Goal: Navigation & Orientation: Find specific page/section

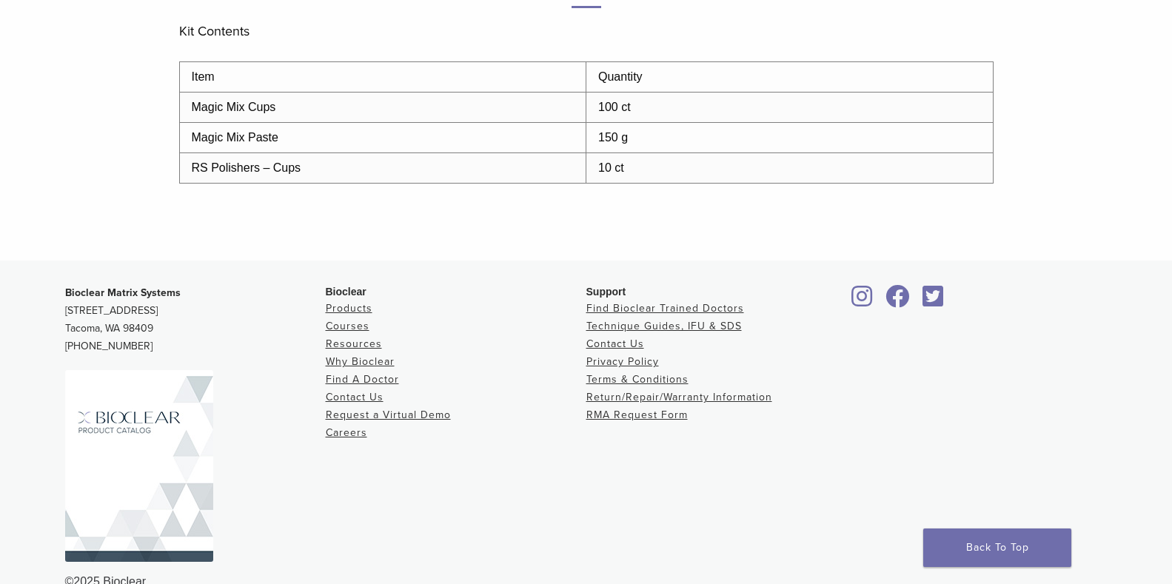
scroll to position [819, 0]
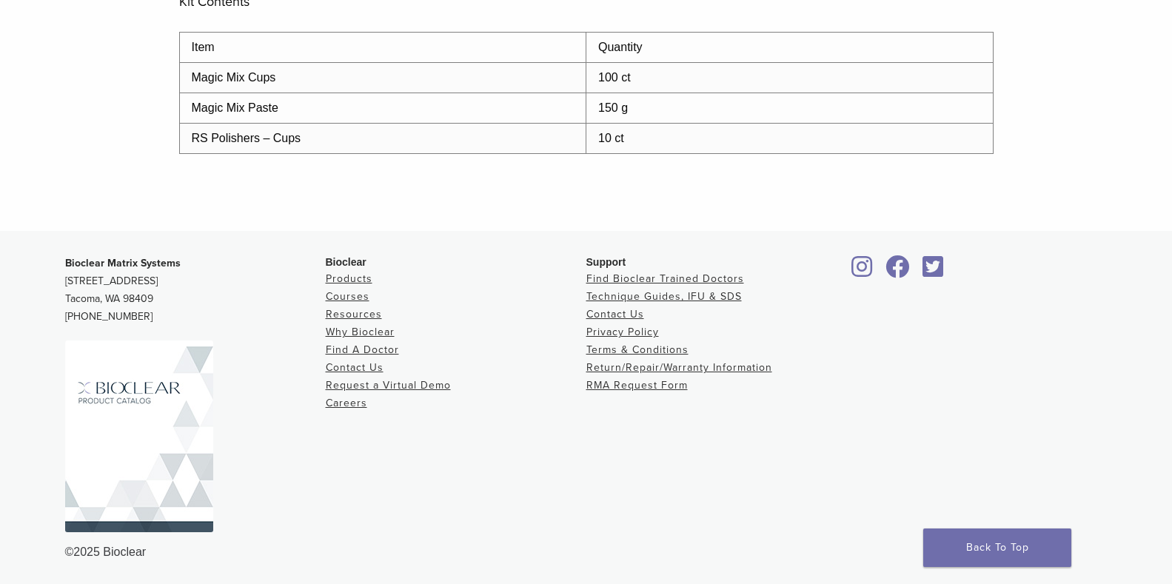
click at [159, 262] on strong "Bioclear Matrix Systems" at bounding box center [122, 263] width 115 height 13
copy strong "Bioclear Matrix Systems"
click at [351, 367] on link "Contact Us" at bounding box center [355, 367] width 58 height 13
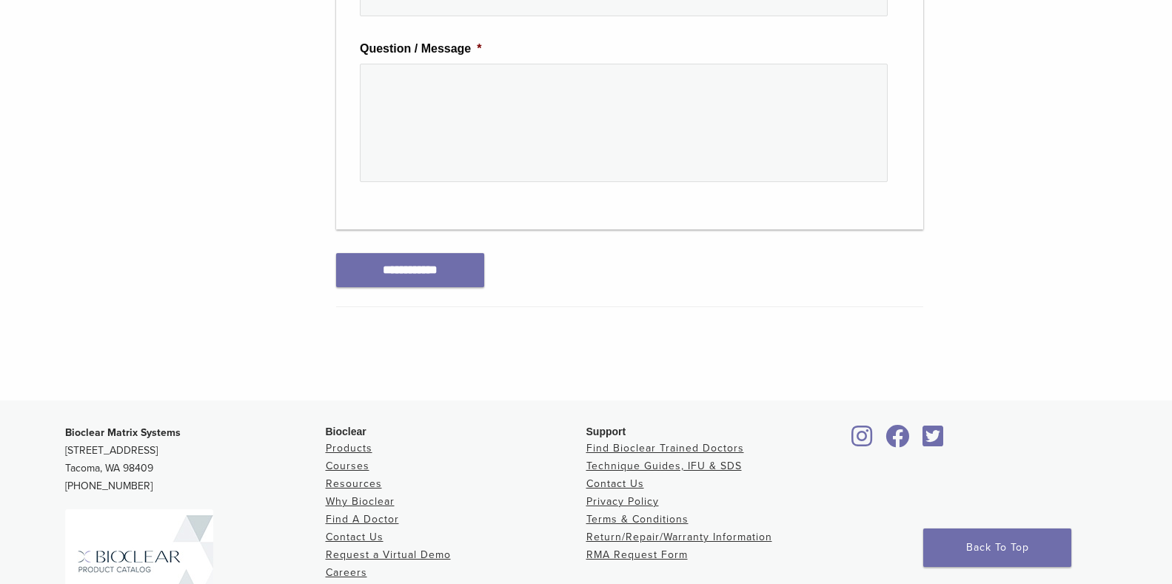
scroll to position [740, 0]
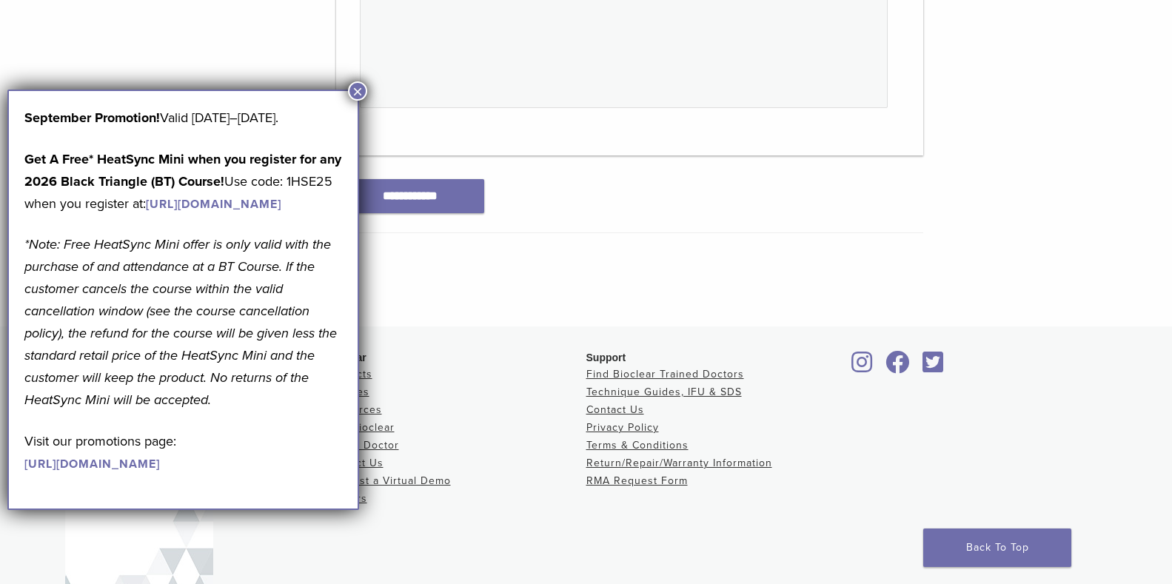
click at [360, 88] on button "×" at bounding box center [357, 90] width 19 height 19
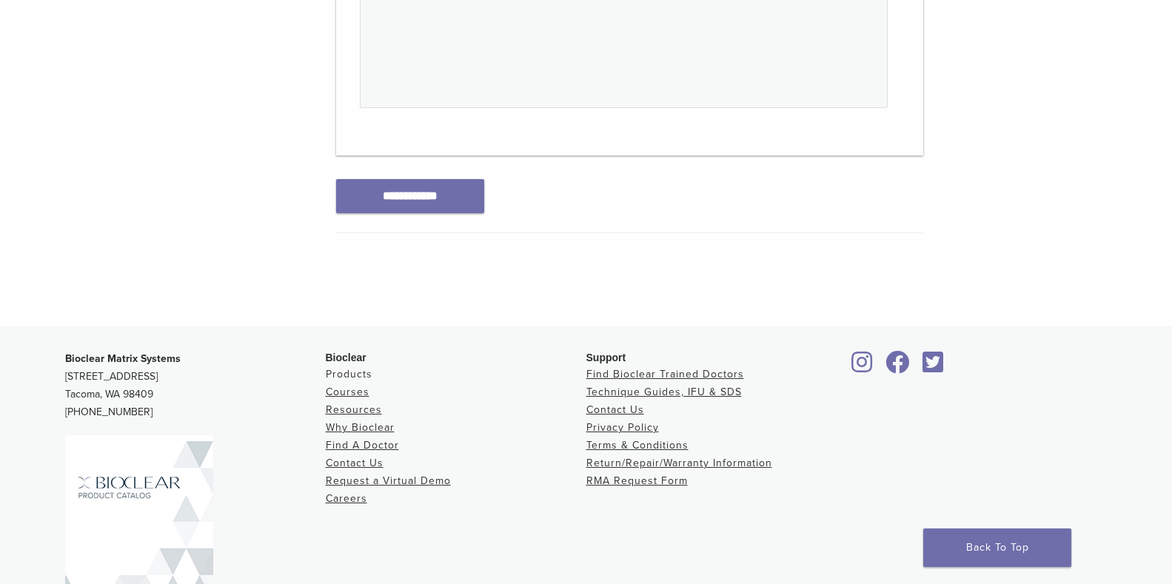
click at [351, 372] on link "Products" at bounding box center [349, 374] width 47 height 13
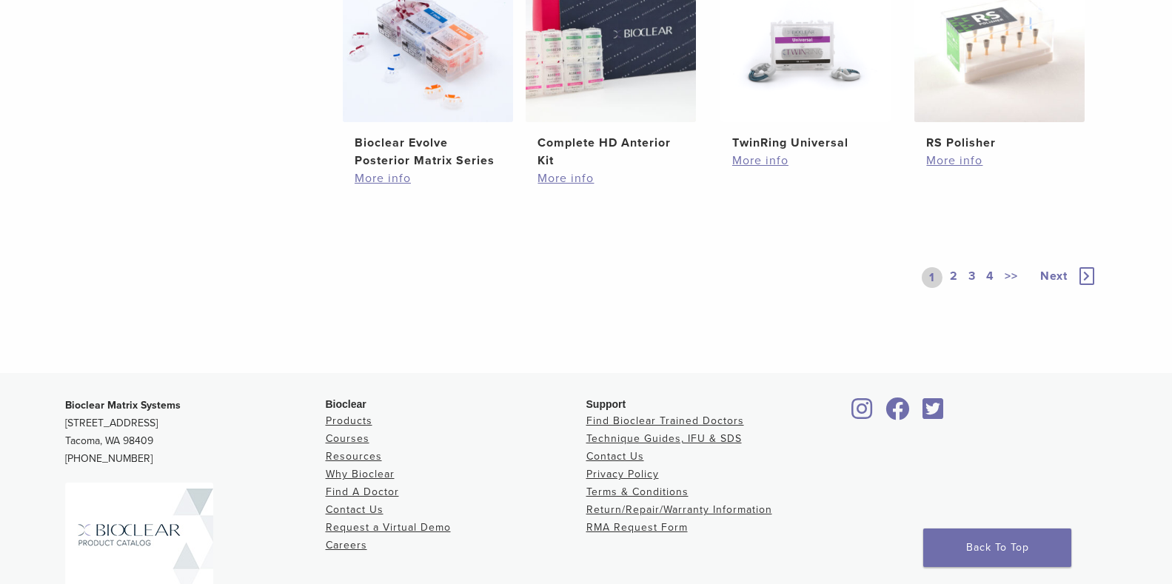
scroll to position [1331, 0]
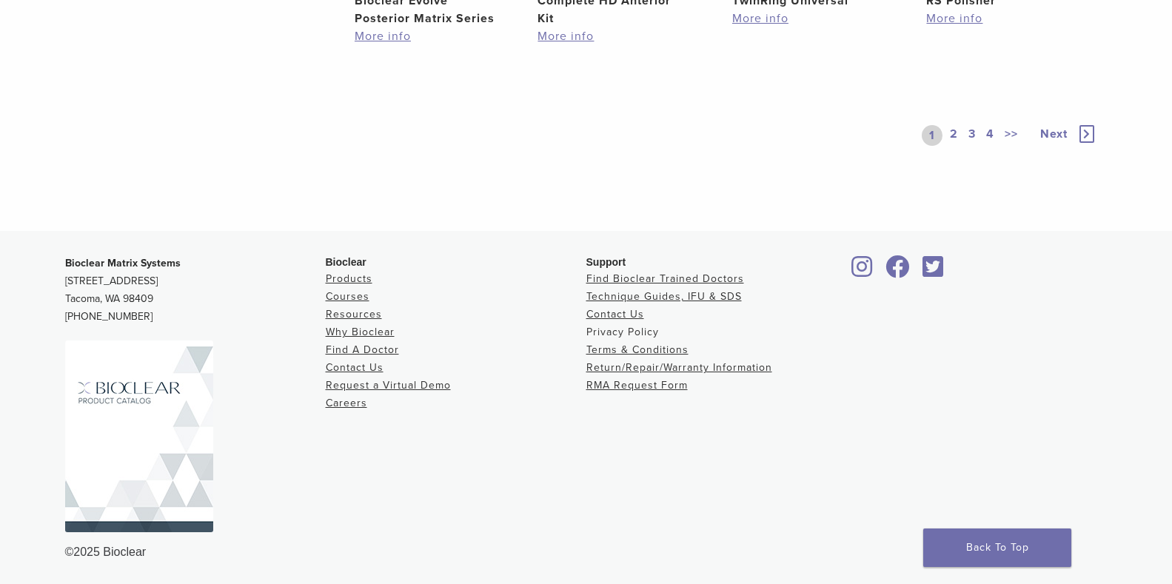
click at [636, 335] on link "Privacy Policy" at bounding box center [622, 332] width 73 height 13
